Goal: Information Seeking & Learning: Learn about a topic

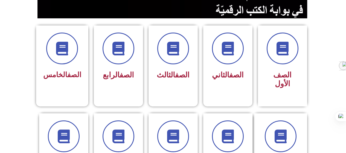
scroll to position [137, 0]
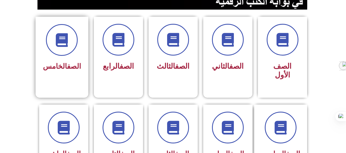
click at [70, 66] on link "الصف" at bounding box center [74, 66] width 14 height 8
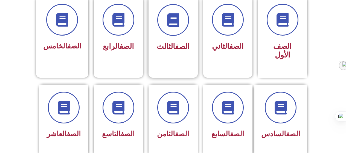
scroll to position [141, 0]
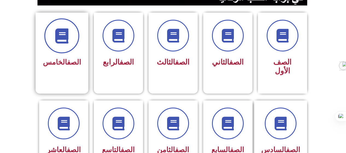
click at [64, 43] on span at bounding box center [61, 35] width 35 height 35
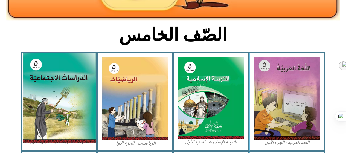
scroll to position [137, 0]
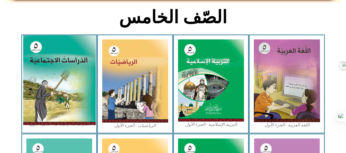
click at [58, 99] on img at bounding box center [59, 80] width 73 height 90
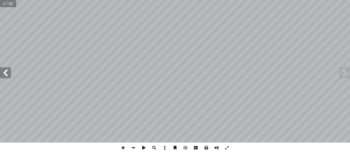
click at [5, 73] on span at bounding box center [5, 72] width 11 height 11
click at [6, 73] on span at bounding box center [5, 72] width 11 height 11
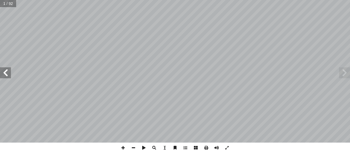
click at [6, 73] on span at bounding box center [5, 72] width 11 height 11
click at [343, 71] on span at bounding box center [344, 72] width 11 height 11
click at [342, 71] on span at bounding box center [344, 72] width 11 height 11
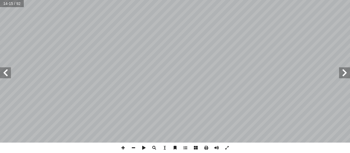
click at [342, 71] on span at bounding box center [344, 72] width 11 height 11
click at [9, 71] on span at bounding box center [5, 72] width 11 height 11
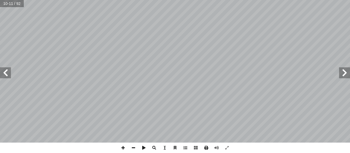
click at [208, 146] on span at bounding box center [206, 147] width 10 height 10
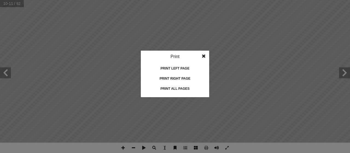
click at [298, 94] on idv "Print Print current page Print left page Print right page Print all pages" at bounding box center [175, 76] width 350 height 153
click at [201, 54] on span at bounding box center [204, 56] width 10 height 11
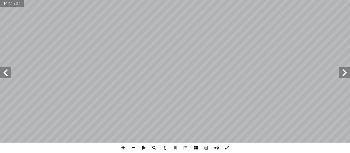
click at [196, 146] on span at bounding box center [195, 147] width 10 height 10
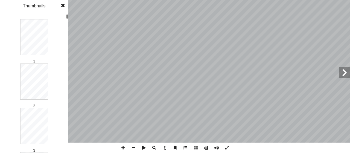
drag, startPoint x: 188, startPoint y: 147, endPoint x: 183, endPoint y: 145, distance: 5.4
click at [188, 147] on span at bounding box center [185, 147] width 10 height 10
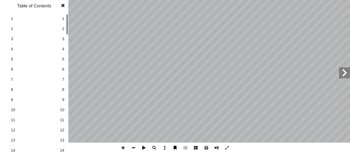
click at [177, 146] on span at bounding box center [175, 147] width 10 height 10
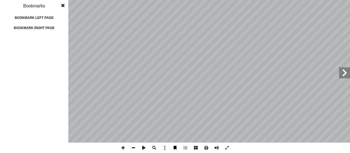
click at [172, 148] on span at bounding box center [175, 147] width 10 height 10
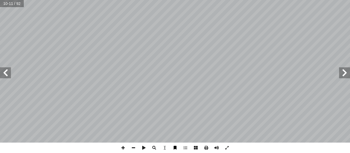
click at [172, 148] on span at bounding box center [175, 147] width 10 height 10
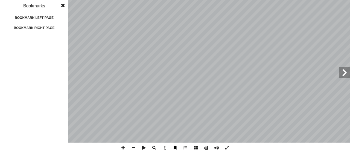
click at [172, 148] on span at bounding box center [175, 147] width 10 height 10
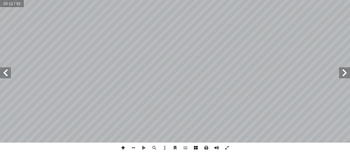
click at [123, 148] on span at bounding box center [123, 147] width 10 height 10
click at [134, 147] on span at bounding box center [133, 147] width 10 height 10
click at [122, 149] on span at bounding box center [123, 147] width 10 height 10
click at [2, 75] on span at bounding box center [5, 72] width 11 height 11
click at [4, 70] on span at bounding box center [5, 72] width 11 height 11
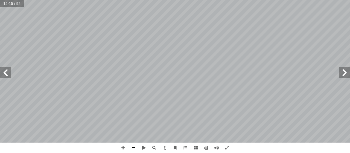
click at [133, 146] on span at bounding box center [133, 147] width 10 height 10
click at [119, 147] on span at bounding box center [123, 147] width 10 height 10
click at [7, 75] on span at bounding box center [5, 72] width 11 height 11
drag, startPoint x: 121, startPoint y: 146, endPoint x: 119, endPoint y: 144, distance: 3.3
click at [119, 145] on span at bounding box center [123, 147] width 10 height 10
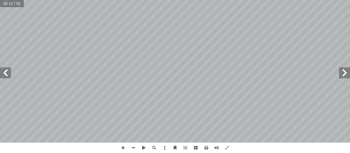
click at [220, 50] on html "الصفحة الرئيسية الصف الأول الصف الثاني الصف الثالث الصف الرابع الصف الخامس الصف…" at bounding box center [175, 25] width 350 height 50
